Goal: Transaction & Acquisition: Purchase product/service

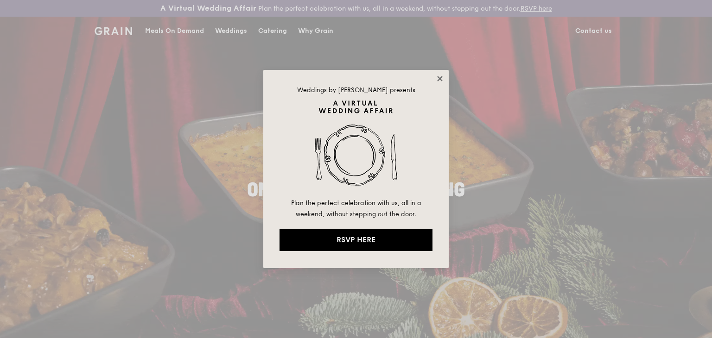
click at [437, 78] on icon at bounding box center [439, 79] width 8 height 8
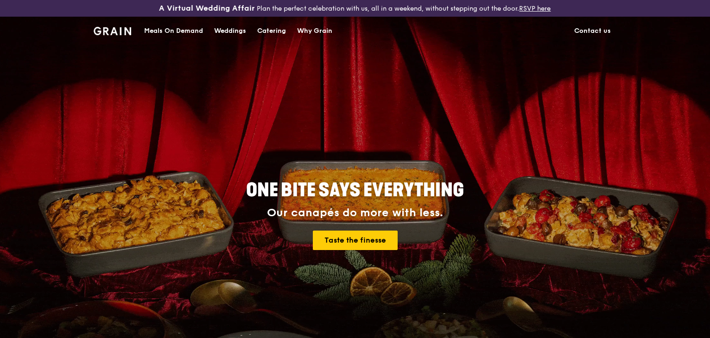
click at [183, 32] on div "Meals On Demand" at bounding box center [173, 31] width 59 height 28
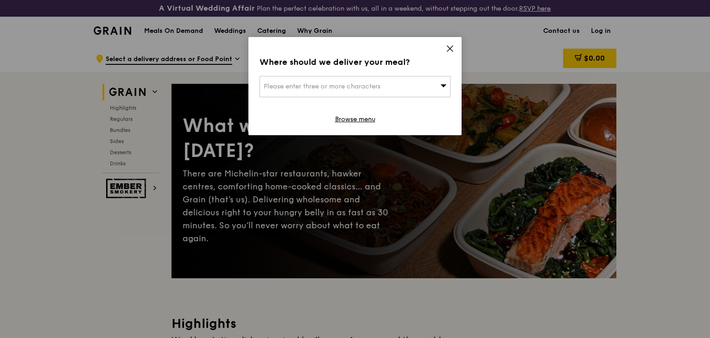
click at [368, 90] on span "Please enter three or more characters" at bounding box center [322, 86] width 117 height 8
type input "116a jalan tent"
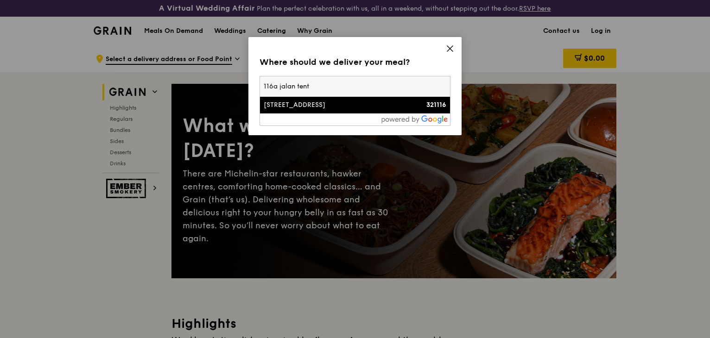
click at [335, 104] on div "[STREET_ADDRESS]" at bounding box center [332, 105] width 137 height 9
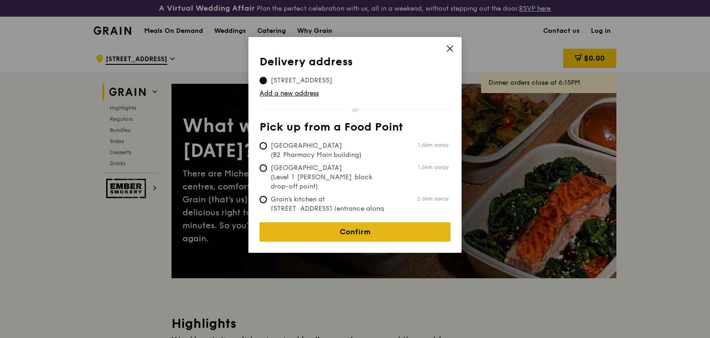
click at [330, 228] on link "Confirm" at bounding box center [354, 231] width 191 height 19
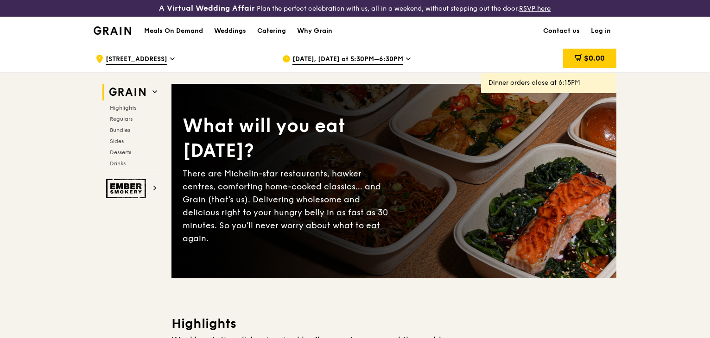
click at [163, 55] on span "[STREET_ADDRESS]" at bounding box center [137, 60] width 62 height 10
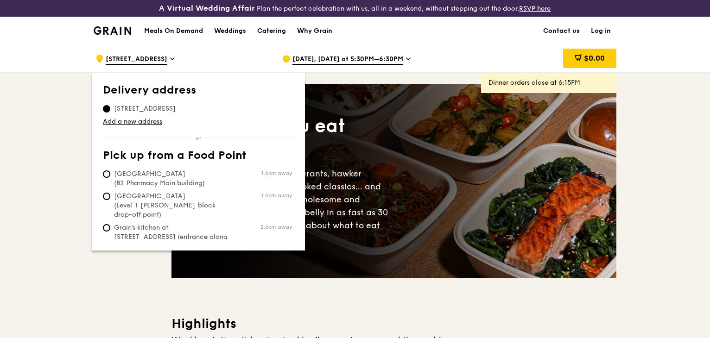
click at [166, 108] on span "[STREET_ADDRESS]" at bounding box center [145, 108] width 84 height 9
click at [110, 108] on input "[STREET_ADDRESS]" at bounding box center [106, 108] width 7 height 7
click at [169, 105] on span "[STREET_ADDRESS]" at bounding box center [145, 108] width 84 height 9
click at [110, 105] on input "[STREET_ADDRESS]" at bounding box center [106, 108] width 7 height 7
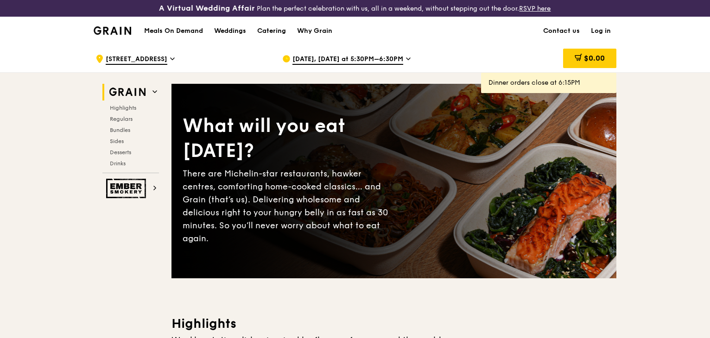
click at [607, 36] on link "Log in" at bounding box center [600, 31] width 31 height 28
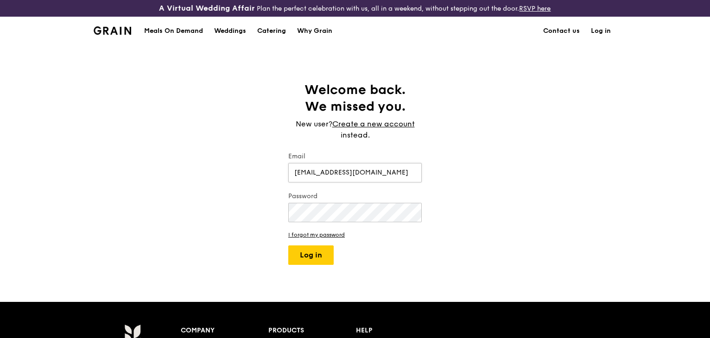
type input "[EMAIL_ADDRESS][DOMAIN_NAME]"
click at [288, 246] on button "Log in" at bounding box center [310, 255] width 45 height 19
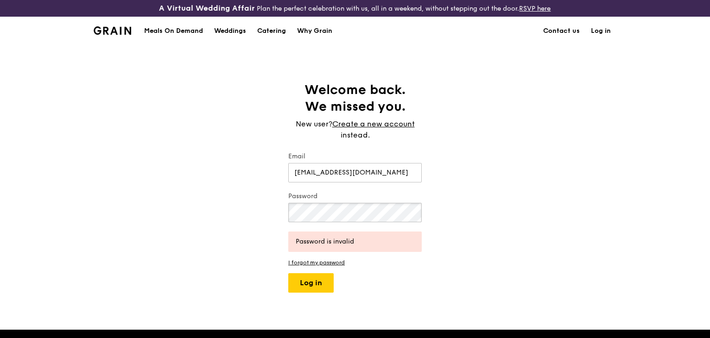
click at [288, 273] on button "Log in" at bounding box center [310, 282] width 45 height 19
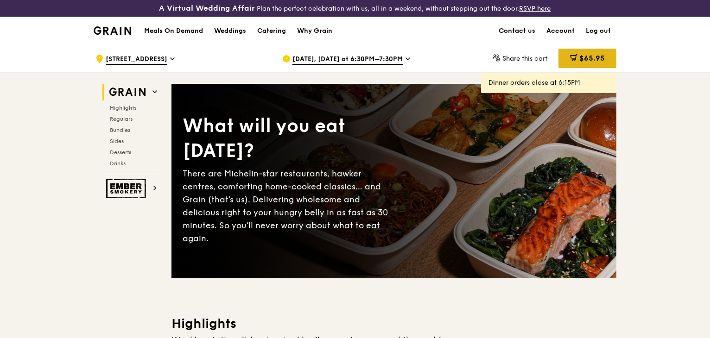
click at [590, 66] on div "$65.95" at bounding box center [587, 58] width 58 height 19
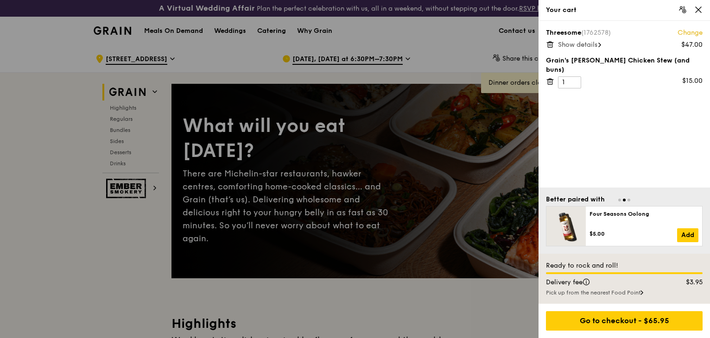
click at [582, 45] on span "Show details" at bounding box center [577, 45] width 39 height 8
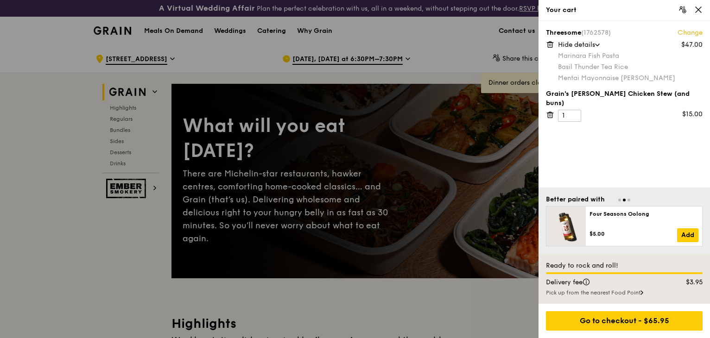
click at [604, 99] on div "Grain's [PERSON_NAME] Chicken Stew (and buns) 1 $15.00" at bounding box center [624, 105] width 157 height 32
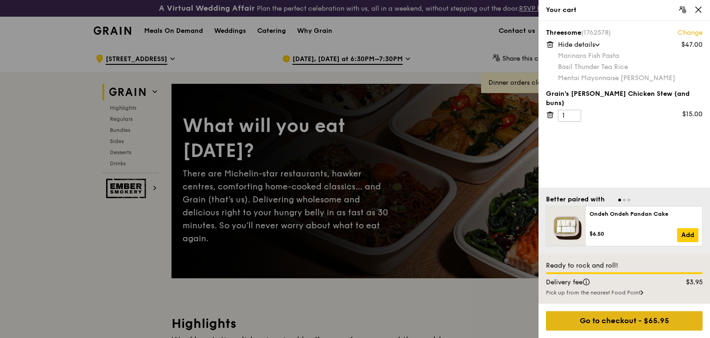
click at [616, 320] on div "Go to checkout - $65.95" at bounding box center [624, 320] width 157 height 19
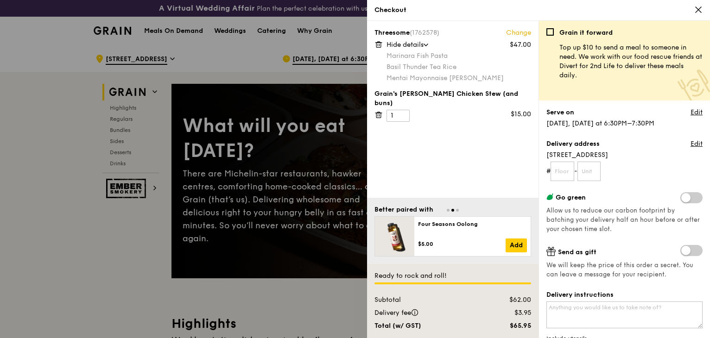
scroll to position [46, 0]
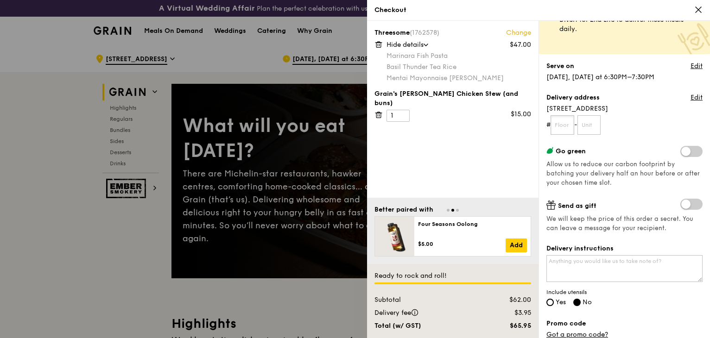
click at [571, 129] on input "text" at bounding box center [562, 124] width 24 height 19
type input "02"
click at [597, 125] on input "text" at bounding box center [589, 124] width 24 height 19
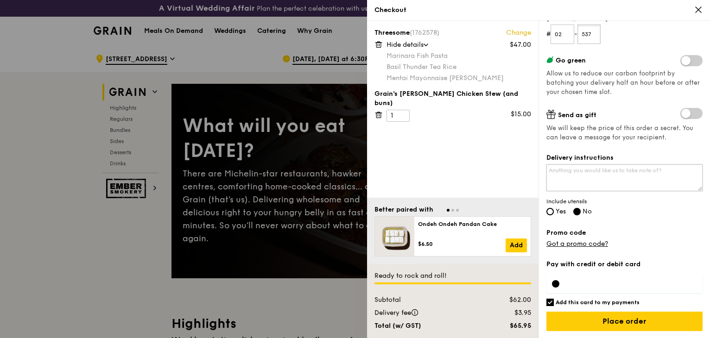
scroll to position [93, 0]
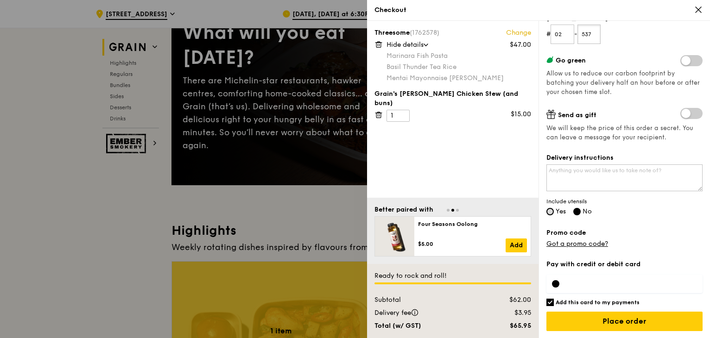
type input "537"
click at [553, 210] on input "Yes" at bounding box center [549, 211] width 7 height 7
radio input "true"
radio input "false"
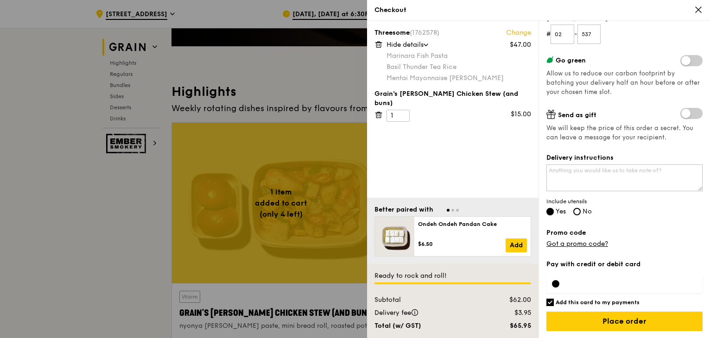
scroll to position [417, 0]
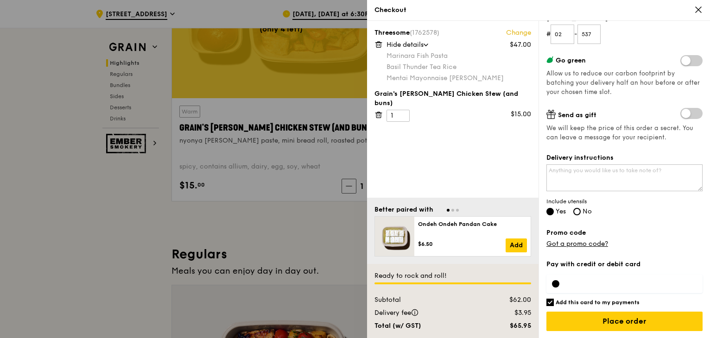
click at [573, 287] on div at bounding box center [624, 284] width 156 height 19
click at [554, 282] on div at bounding box center [555, 283] width 7 height 7
click at [559, 280] on div at bounding box center [624, 284] width 156 height 19
click at [578, 265] on label "Pay with credit or debit card" at bounding box center [624, 264] width 156 height 9
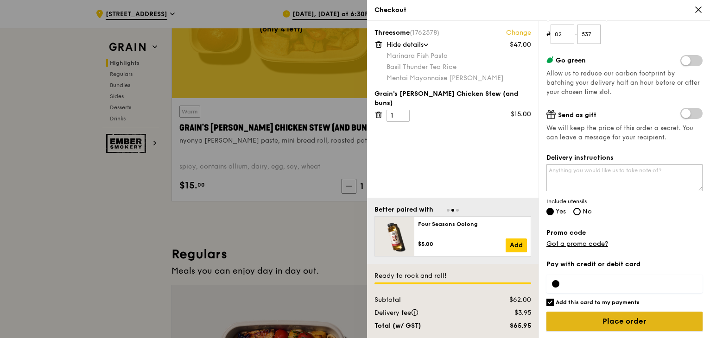
click at [596, 316] on input "Place order" at bounding box center [624, 321] width 156 height 19
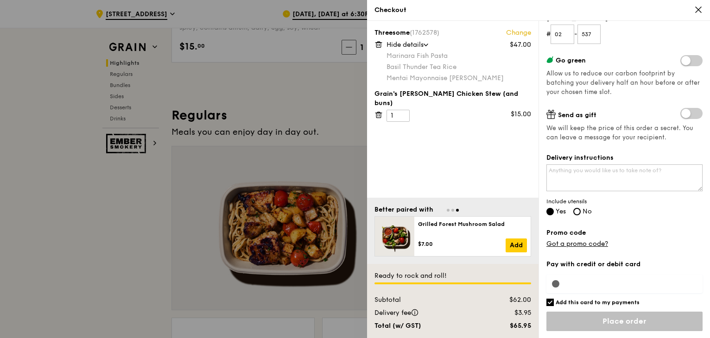
scroll to position [649, 0]
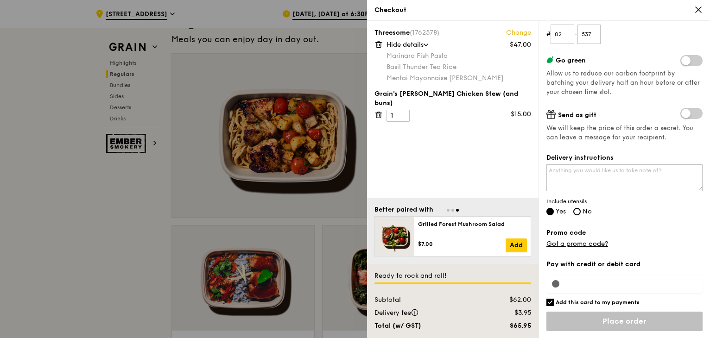
click at [591, 307] on div "Pay with credit or debit card Add this card to my payments Ready to rock and ro…" at bounding box center [624, 299] width 156 height 79
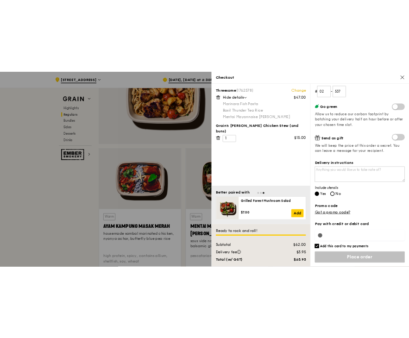
scroll to position [695, 0]
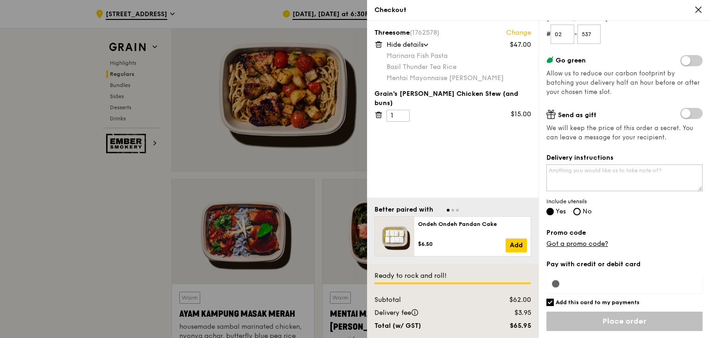
click at [553, 295] on div "Pay with credit or debit card Add this card to my payments Ready to rock and ro…" at bounding box center [624, 299] width 156 height 79
drag, startPoint x: 552, startPoint y: 300, endPoint x: 553, endPoint y: 306, distance: 6.1
click at [552, 302] on input "Add this card to my payments" at bounding box center [549, 302] width 7 height 7
click at [551, 304] on input "Add this card to my payments" at bounding box center [549, 302] width 7 height 7
checkbox input "true"
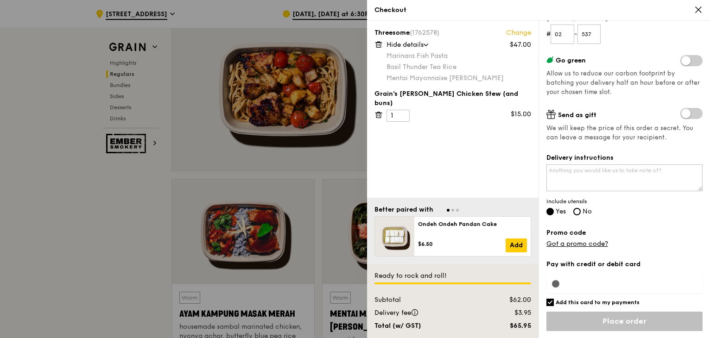
click at [580, 323] on input "Place order" at bounding box center [624, 321] width 156 height 19
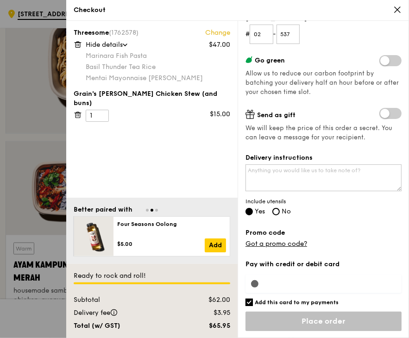
scroll to position [678, 0]
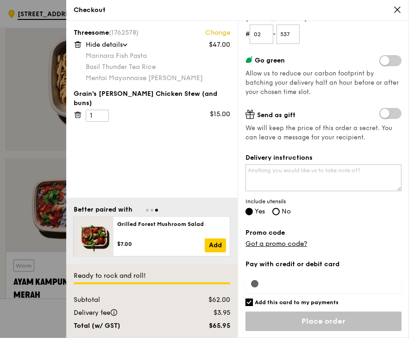
click at [400, 7] on icon at bounding box center [398, 10] width 6 height 6
